Goal: Obtain resource: Download file/media

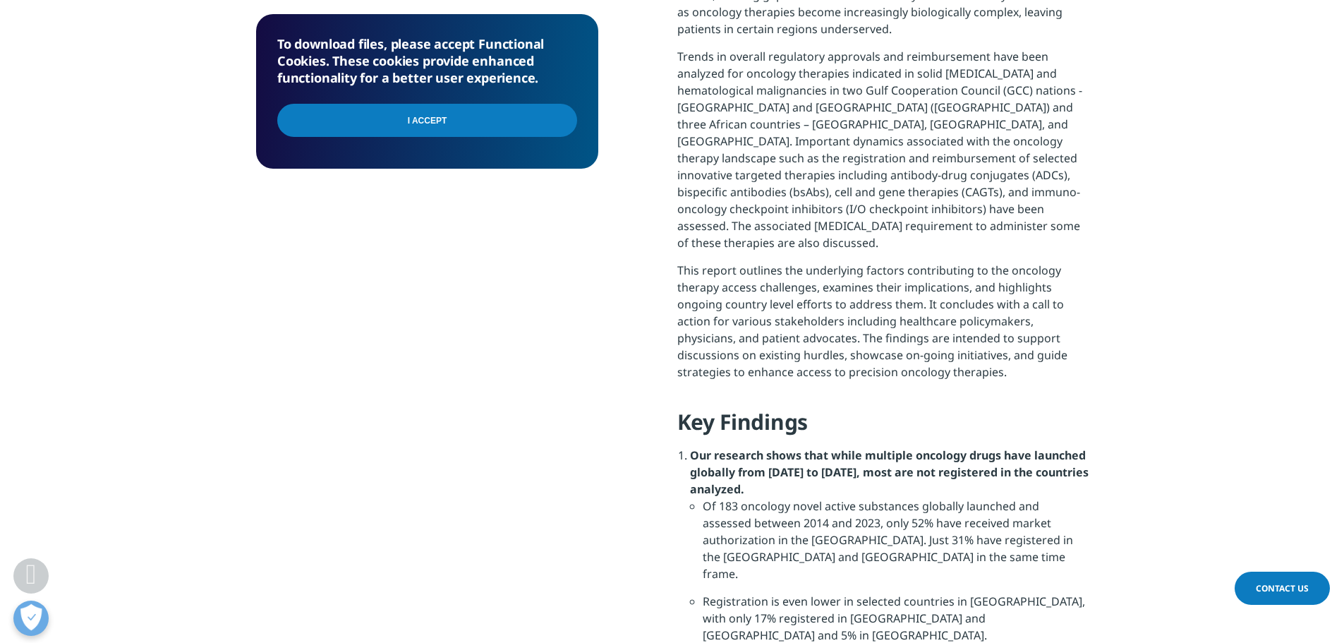
scroll to position [1129, 0]
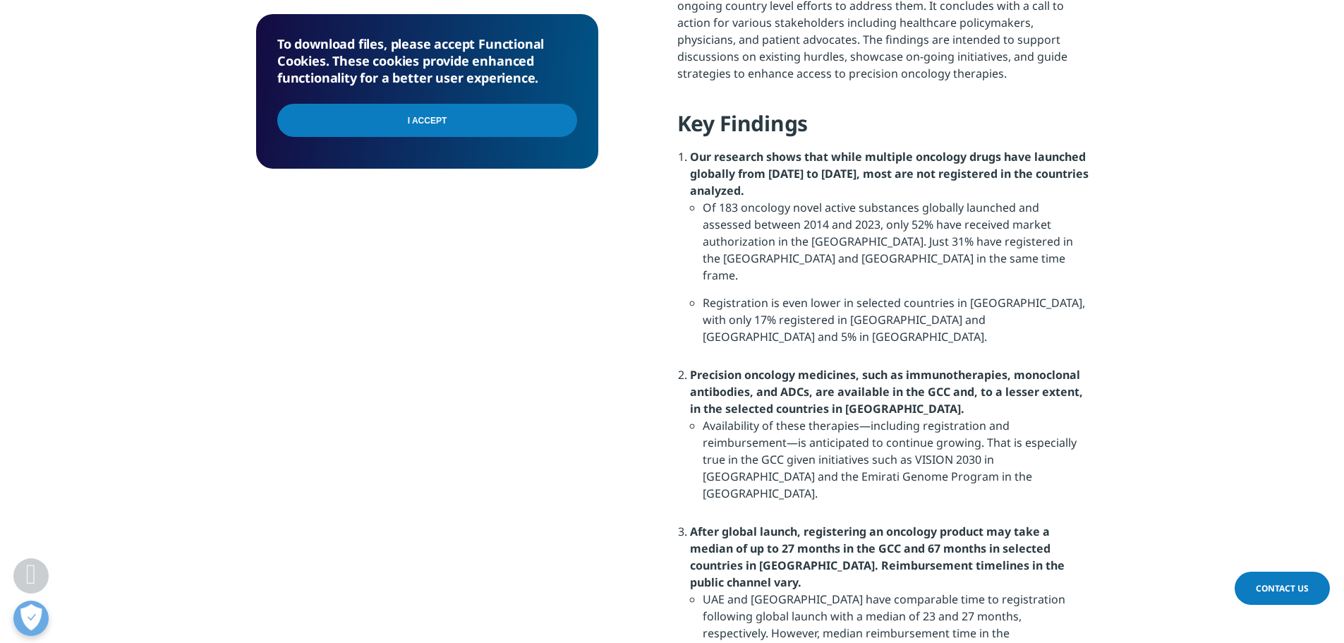
click at [505, 130] on input "I Accept" at bounding box center [427, 120] width 300 height 33
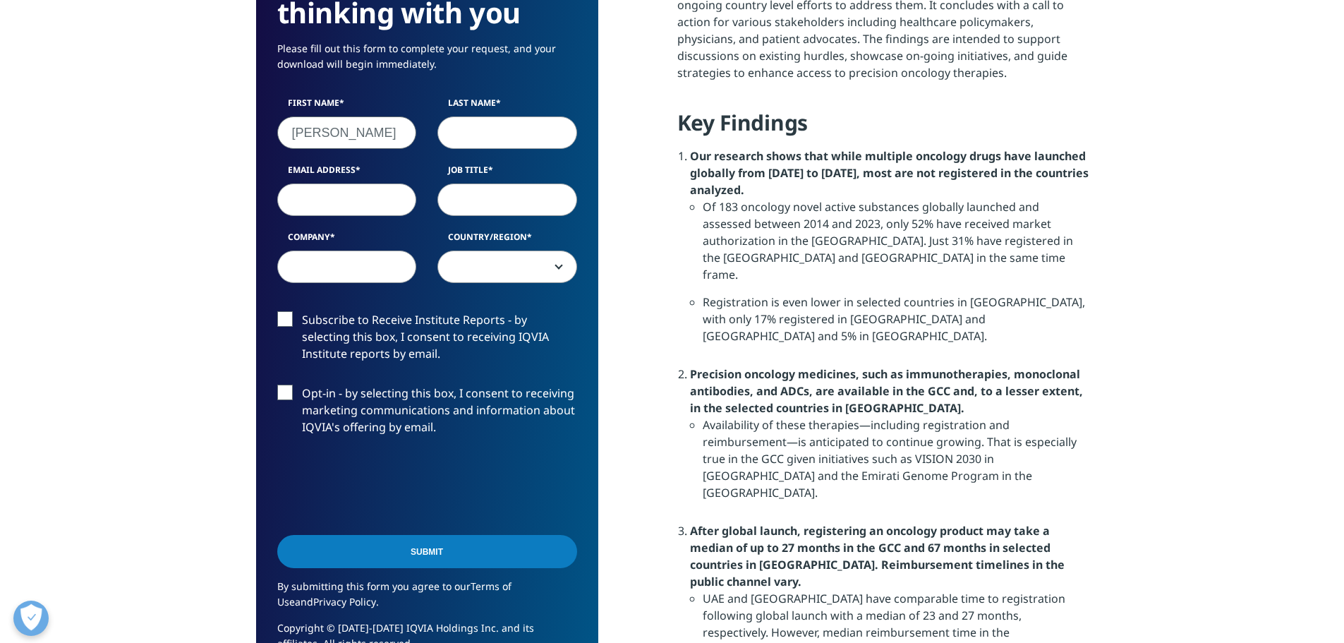
type input "Inez"
click at [467, 130] on input "Last Name" at bounding box center [507, 132] width 140 height 32
type input "Valla"
click at [395, 190] on input "Email Address" at bounding box center [347, 199] width 140 height 32
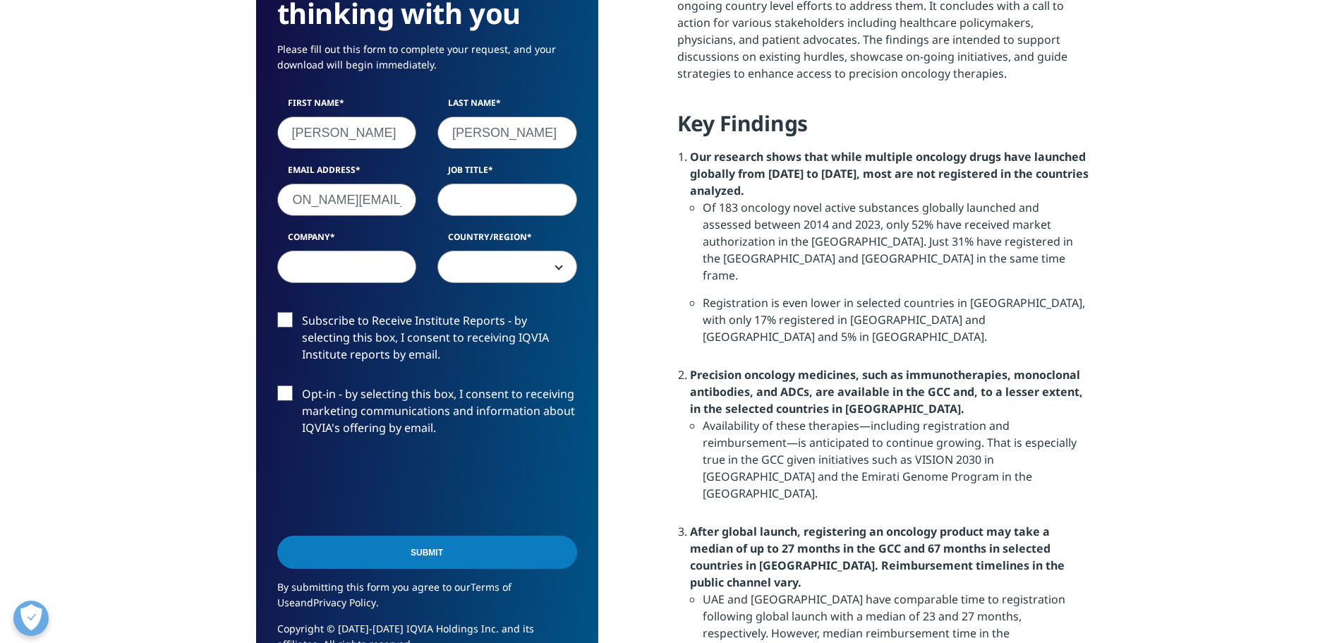
type input "inez.valla@apmnews.com"
click at [509, 206] on input "Job Title" at bounding box center [507, 199] width 140 height 32
type input "Senior Healthcare Reporter"
click at [384, 257] on input "Company" at bounding box center [347, 266] width 140 height 32
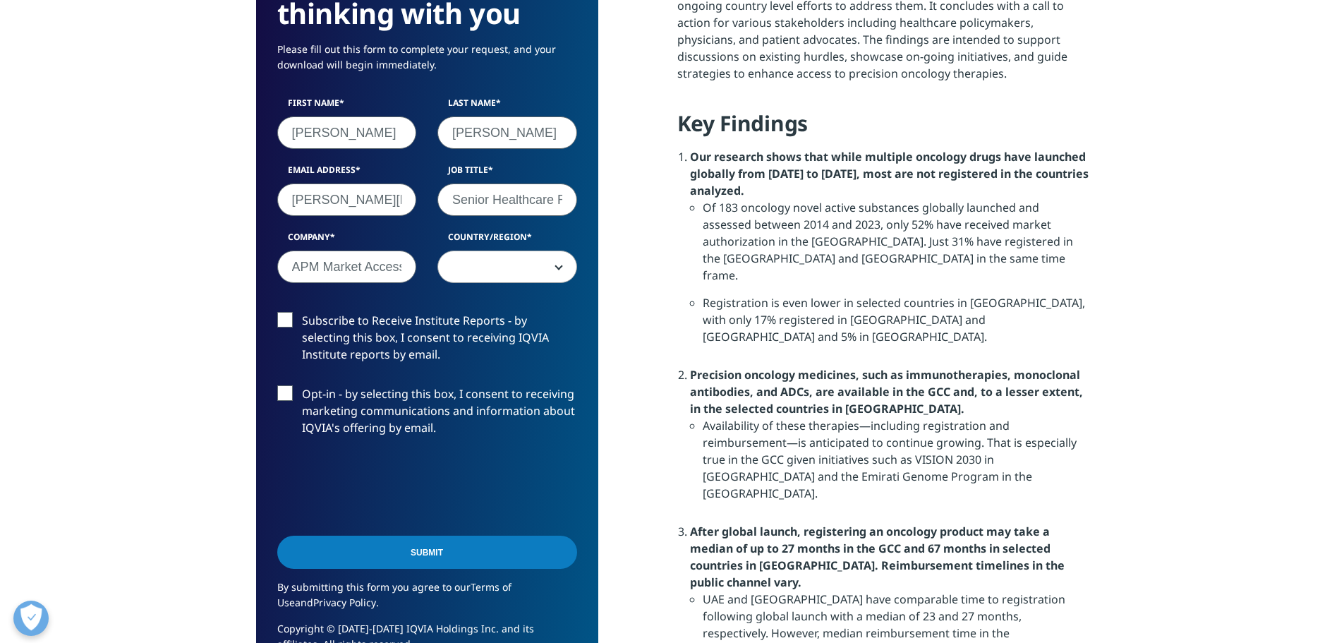
scroll to position [0, 4]
type input "APM Market Access"
click at [494, 269] on span at bounding box center [507, 267] width 138 height 32
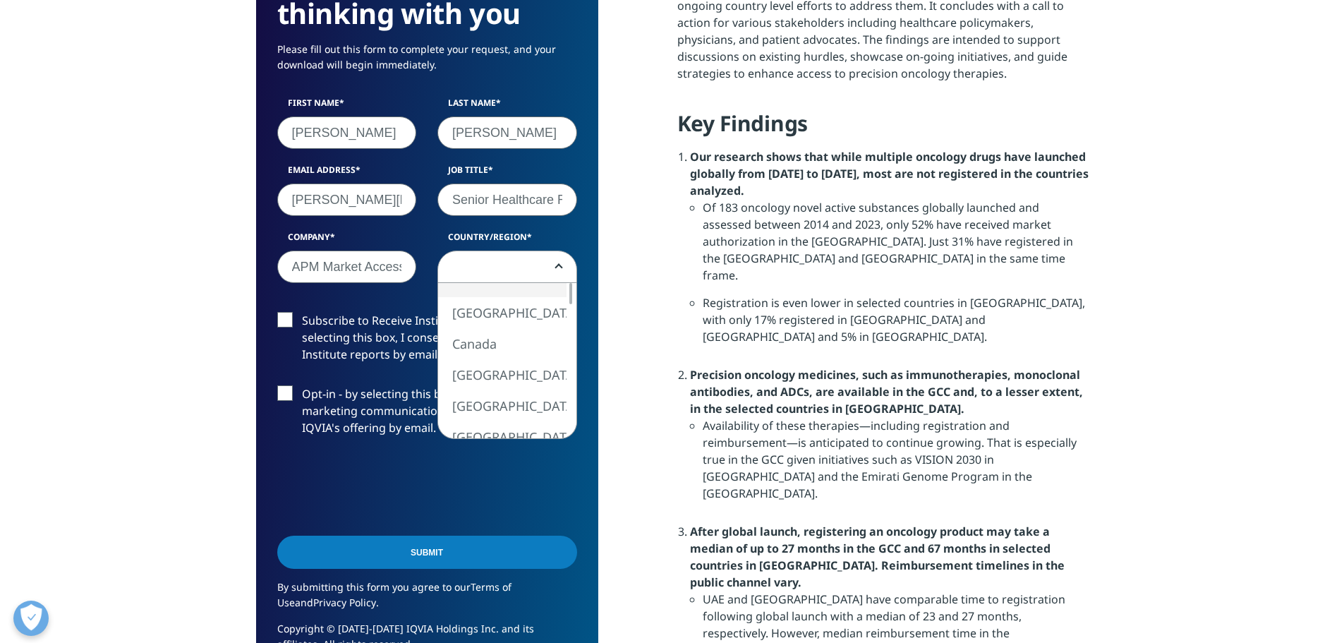
click at [511, 265] on span at bounding box center [507, 267] width 138 height 32
click at [512, 266] on span at bounding box center [507, 267] width 138 height 32
select select "South Africa"
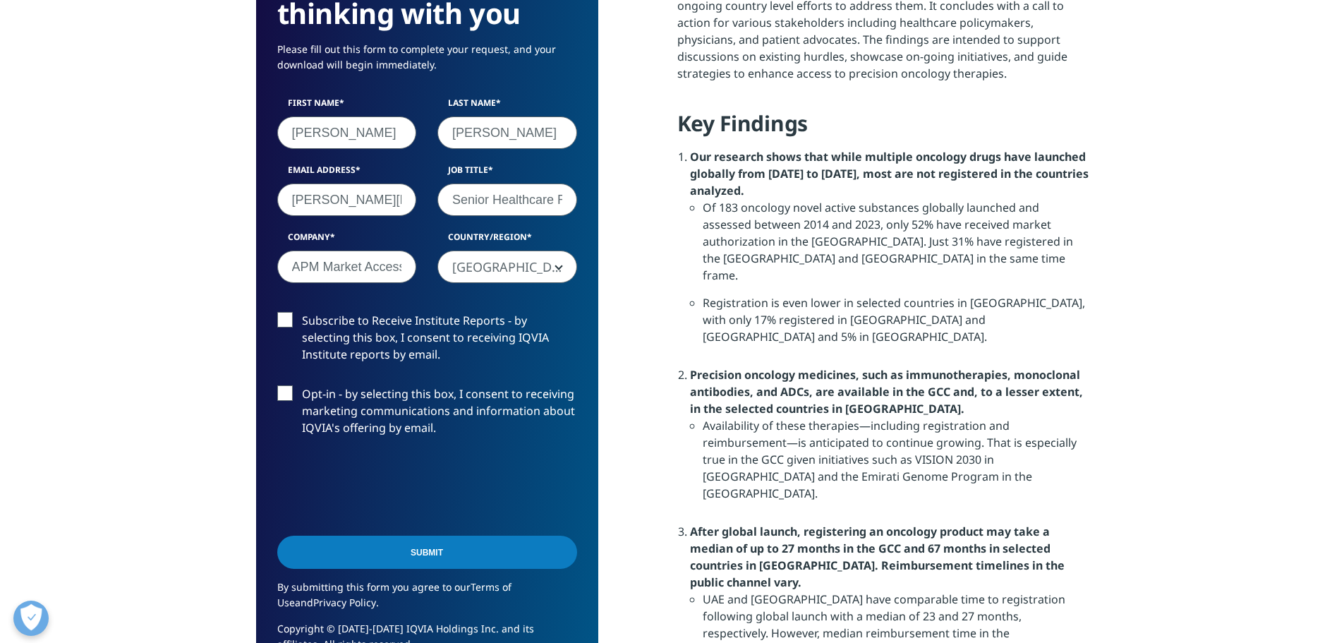
click at [281, 318] on label "Subscribe to Receive Institute Reports - by selecting this box, I consent to re…" at bounding box center [427, 341] width 300 height 59
click at [302, 312] on input "Subscribe to Receive Institute Reports - by selecting this box, I consent to re…" at bounding box center [302, 312] width 0 height 0
click at [432, 553] on input "Submit" at bounding box center [427, 551] width 300 height 33
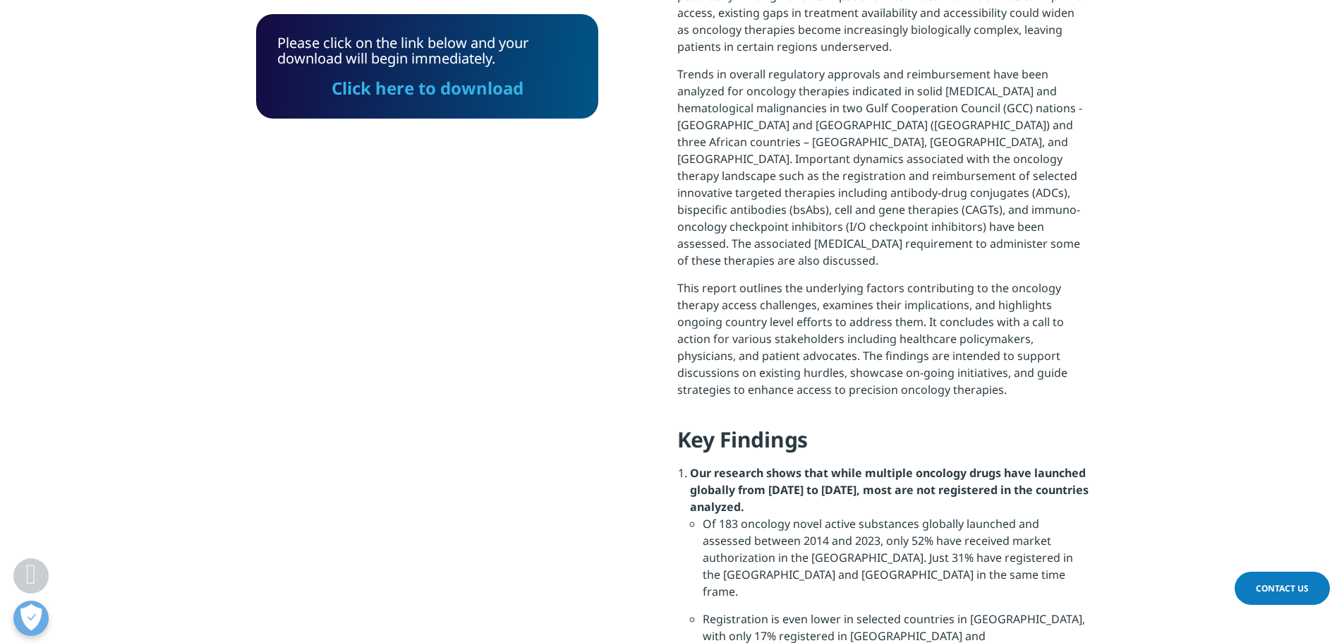
scroll to position [772, 0]
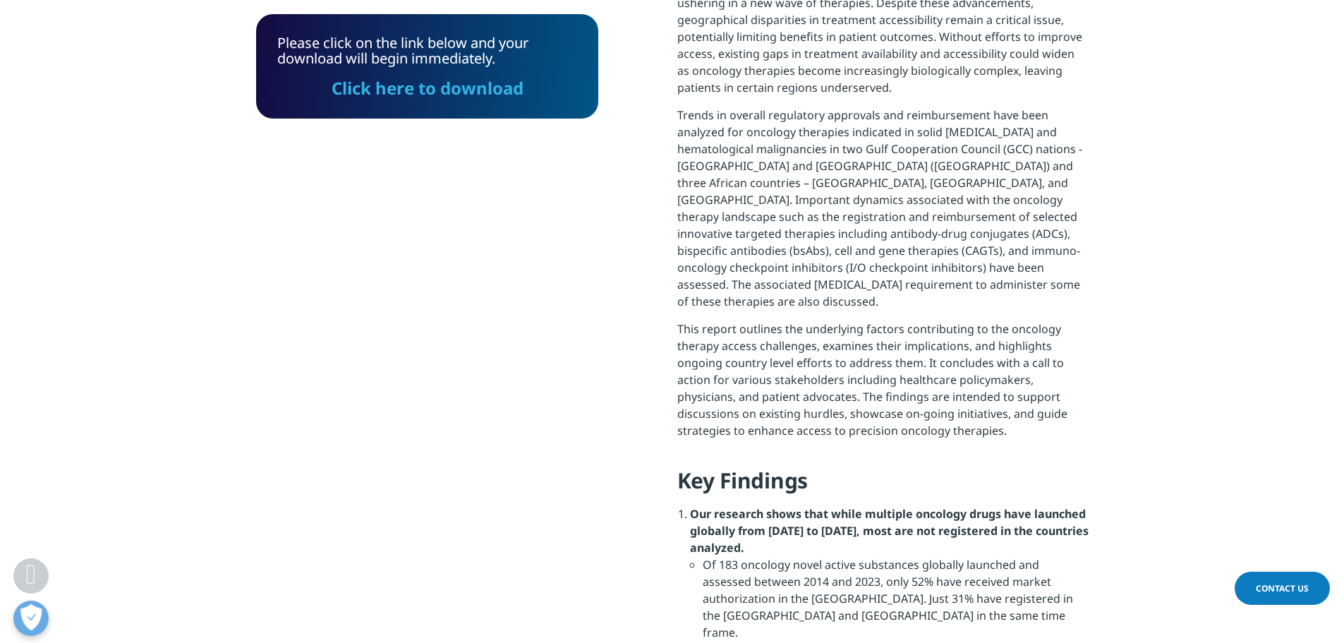
click at [408, 92] on link "Click here to download" at bounding box center [428, 87] width 192 height 23
